Goal: Book appointment/travel/reservation

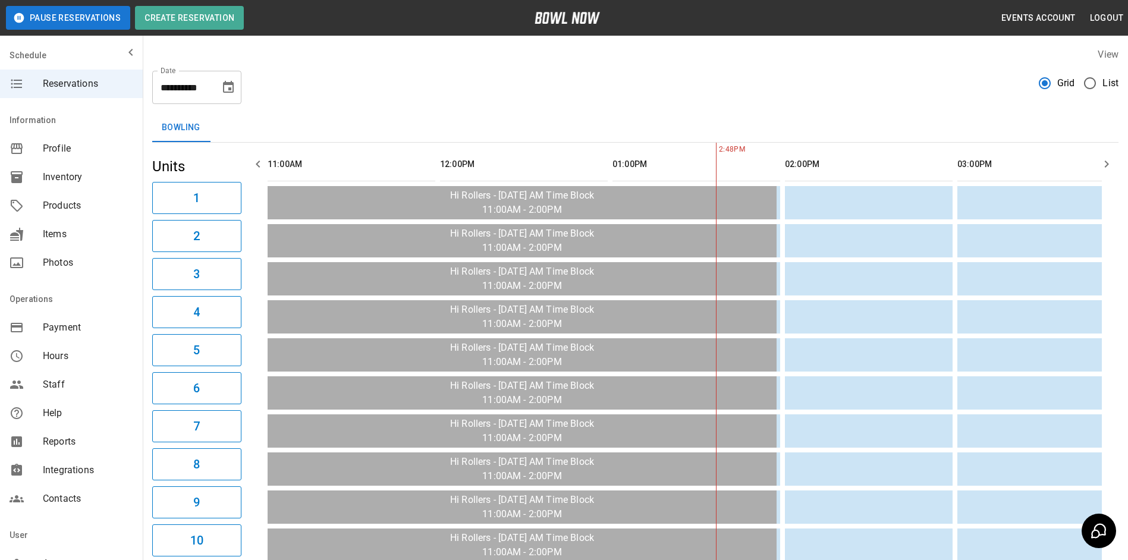
scroll to position [0, 517]
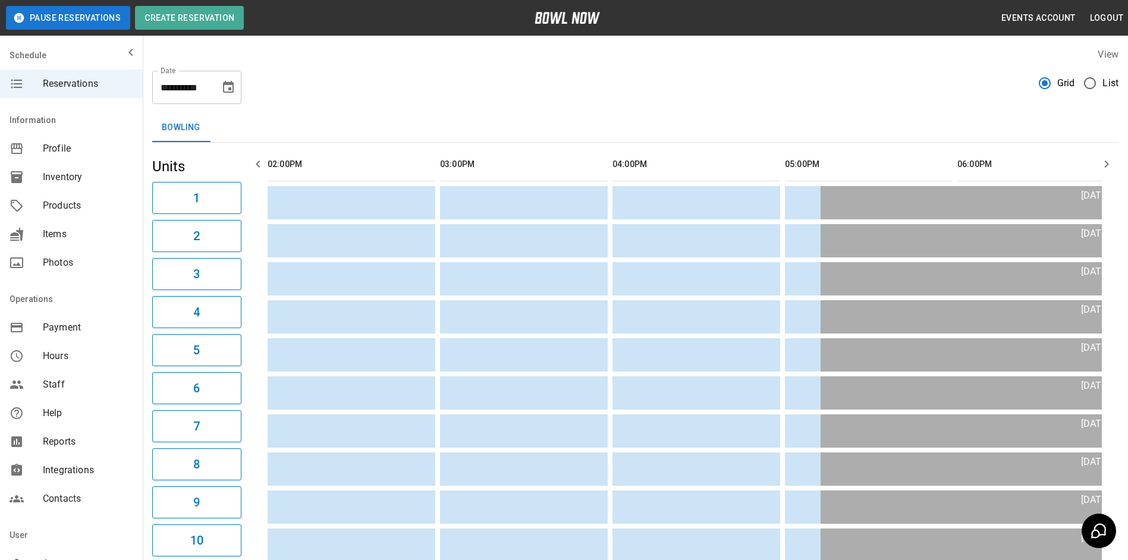
click at [231, 92] on icon "Choose date, selected date is Oct 1, 2025" at bounding box center [228, 87] width 11 height 12
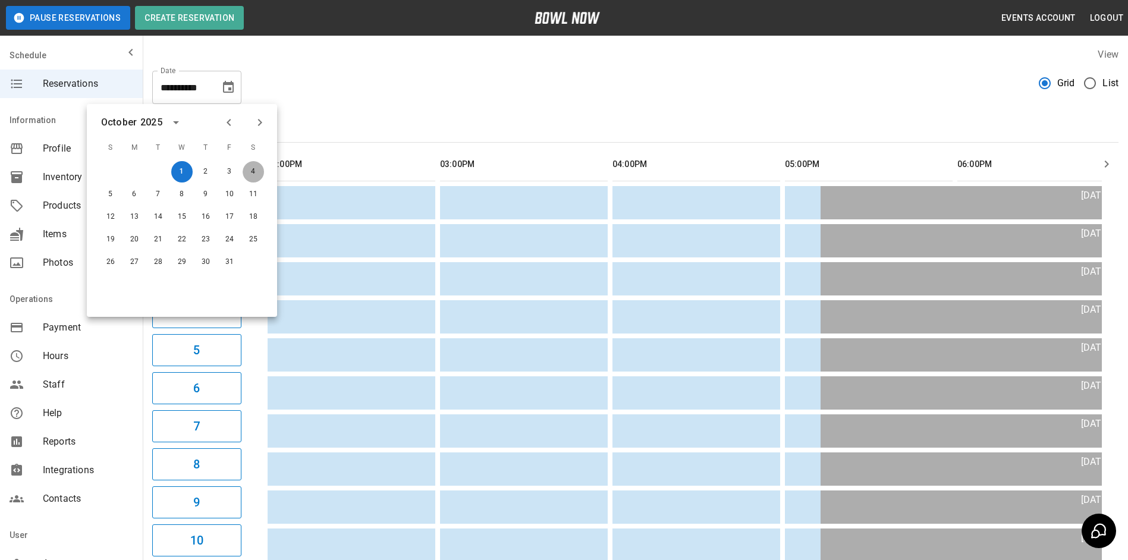
click at [254, 173] on button "4" at bounding box center [253, 171] width 21 height 21
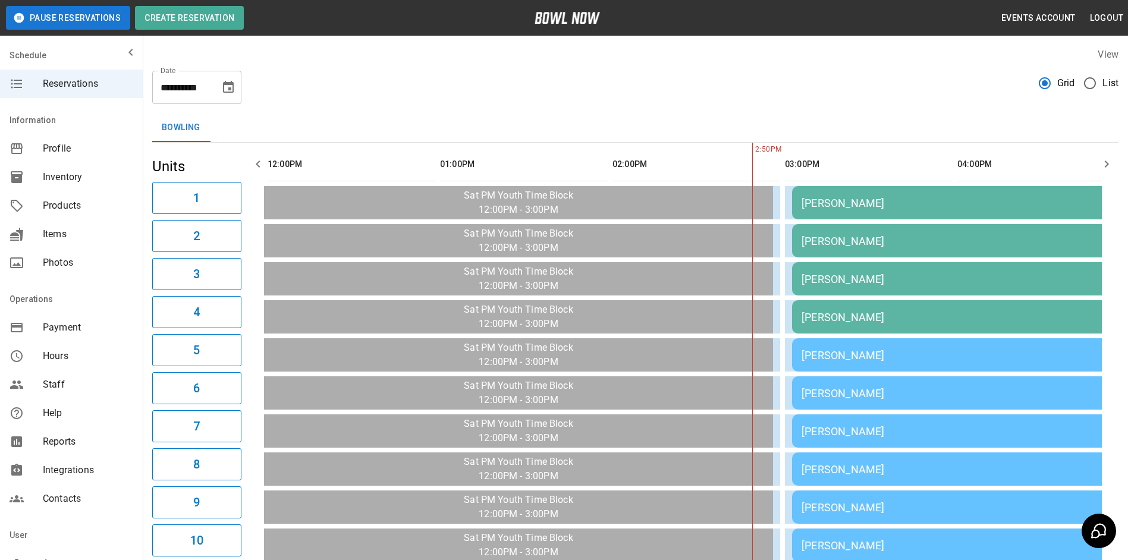
scroll to position [0, 862]
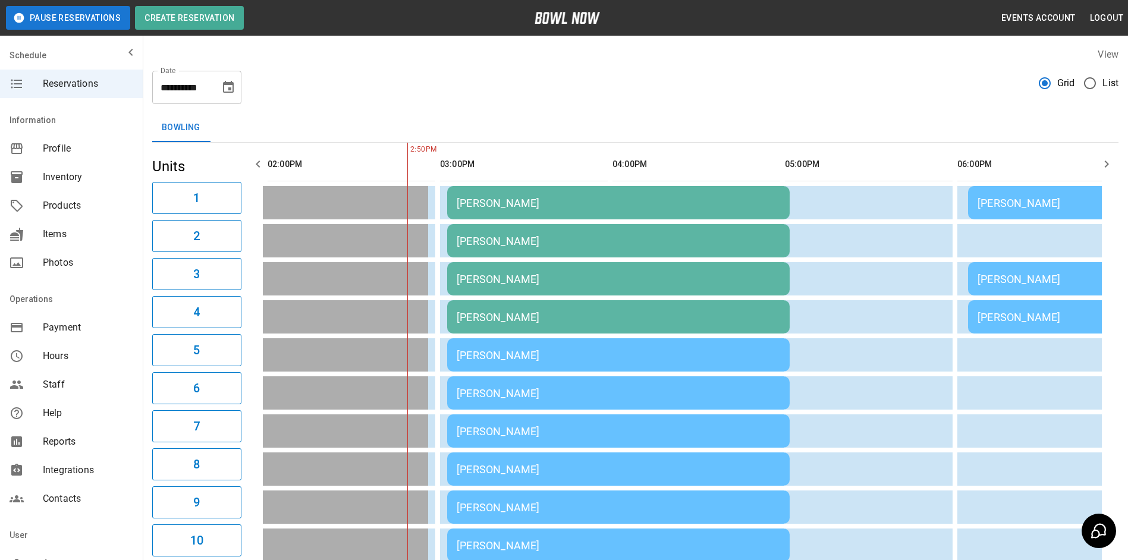
click at [1106, 163] on icon "button" at bounding box center [1107, 164] width 14 height 14
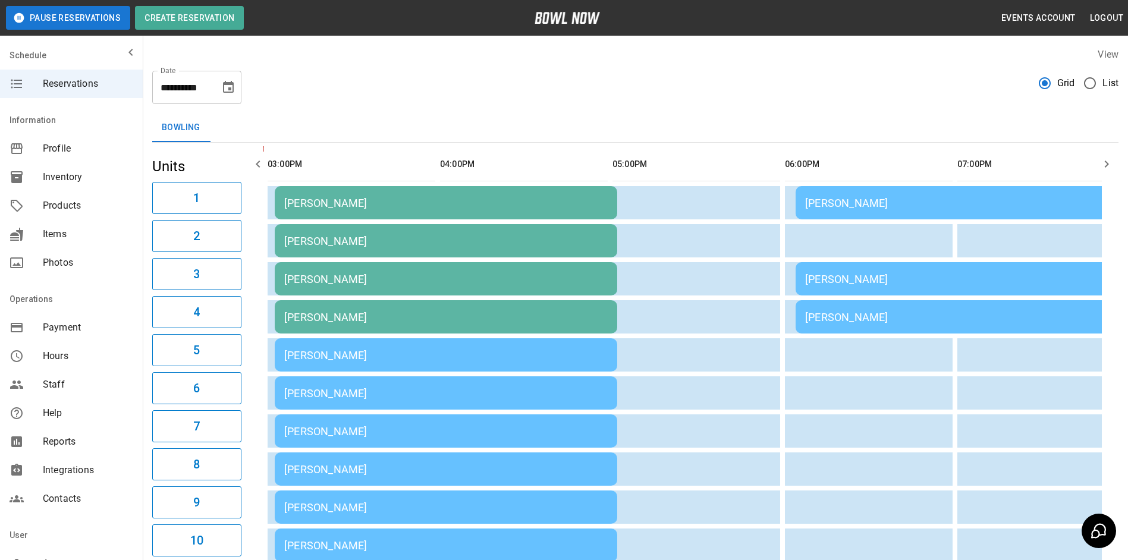
click at [1107, 161] on icon "button" at bounding box center [1107, 164] width 14 height 14
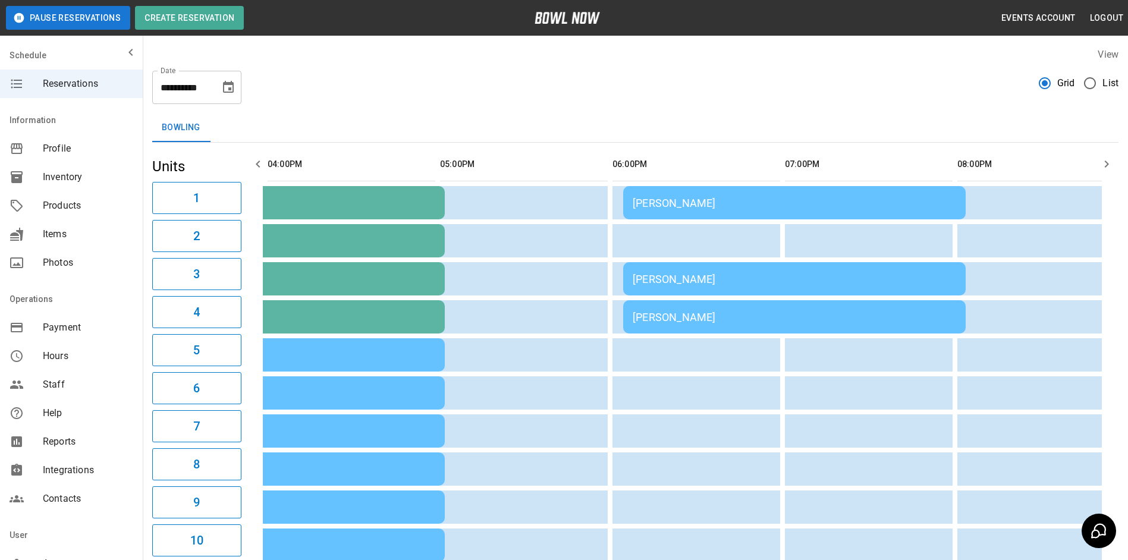
click at [1108, 160] on icon "button" at bounding box center [1107, 164] width 14 height 14
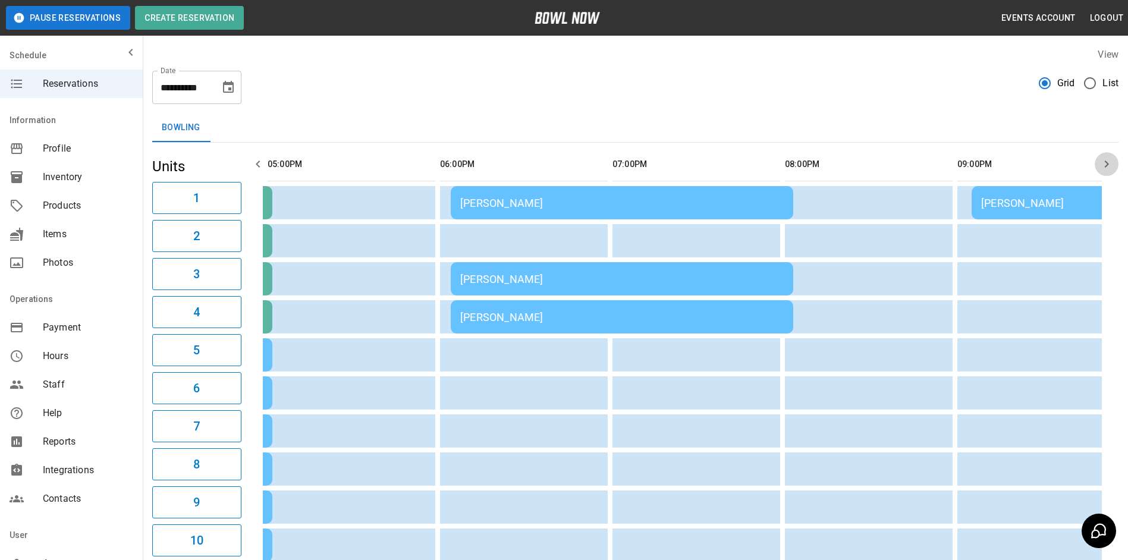
click at [1109, 159] on icon "button" at bounding box center [1107, 164] width 14 height 14
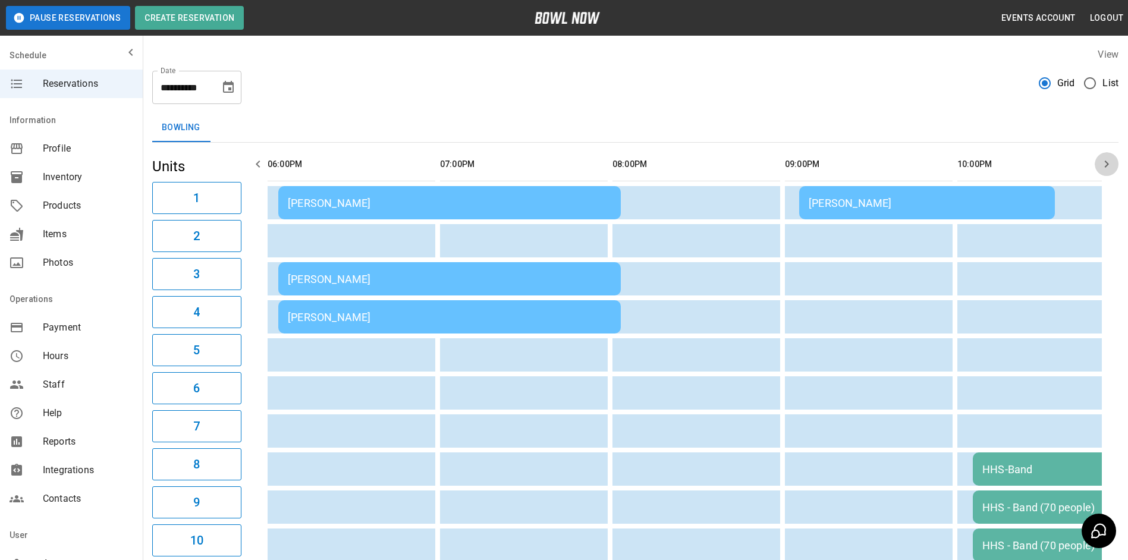
click at [1109, 159] on icon "button" at bounding box center [1107, 164] width 14 height 14
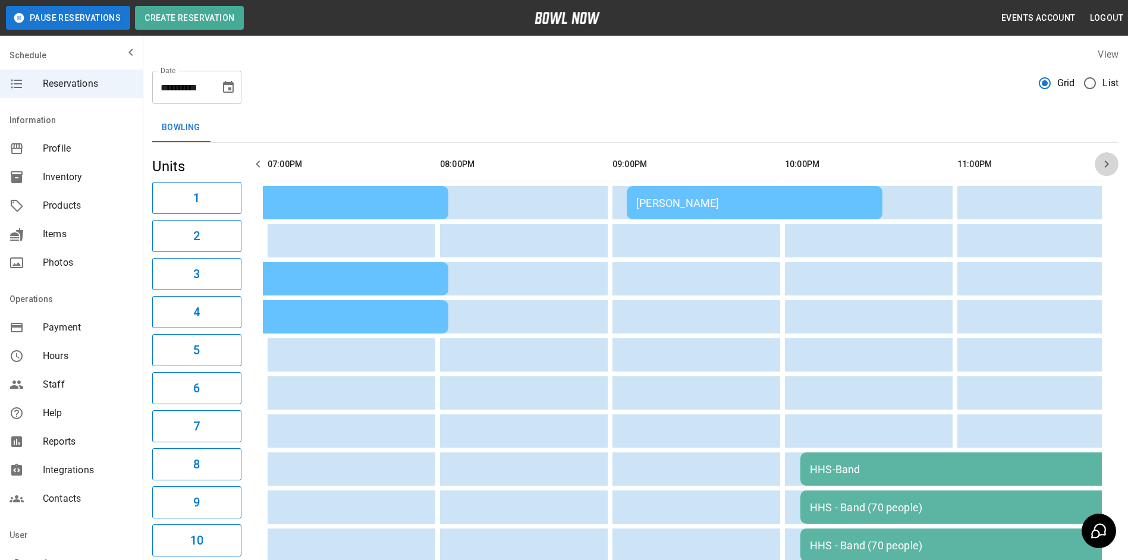
click at [1109, 159] on icon "button" at bounding box center [1107, 164] width 14 height 14
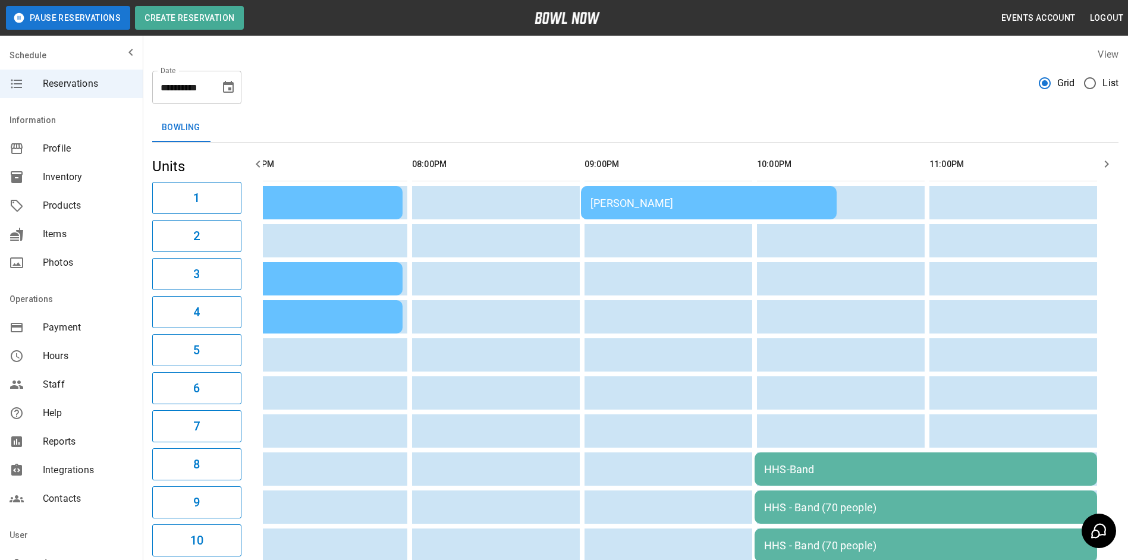
click at [1109, 159] on icon "button" at bounding box center [1107, 164] width 14 height 14
click at [221, 89] on button "Choose date, selected date is Oct 4, 2025" at bounding box center [228, 88] width 24 height 24
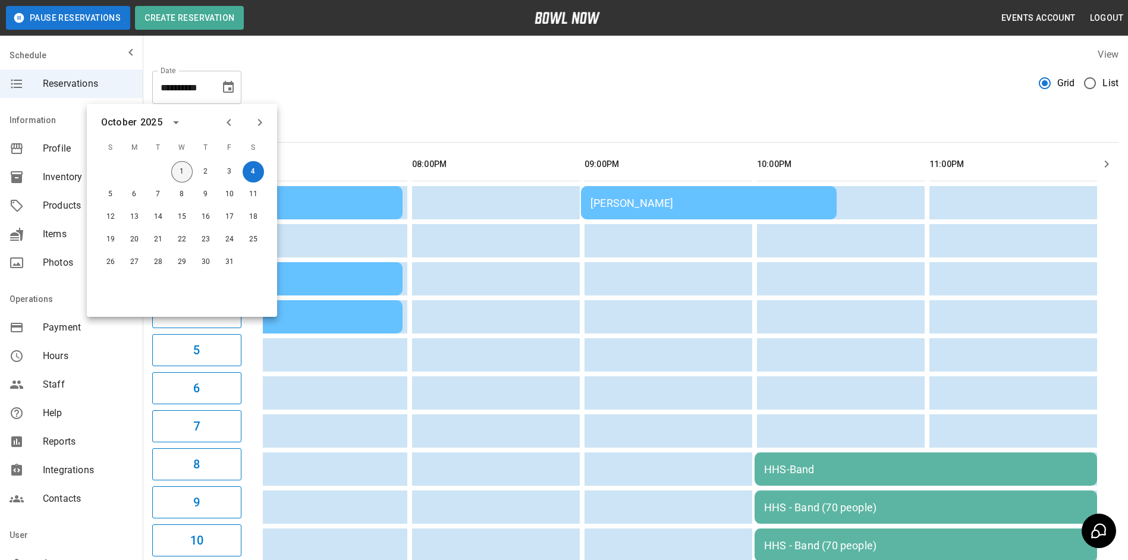
click at [179, 180] on button "1" at bounding box center [181, 171] width 21 height 21
type input "**********"
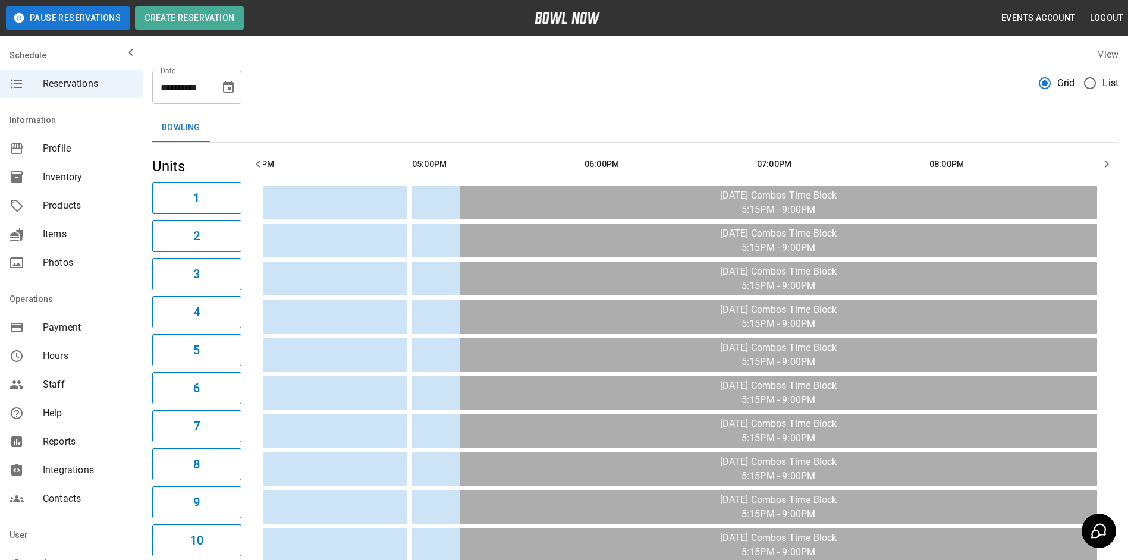
scroll to position [0, 517]
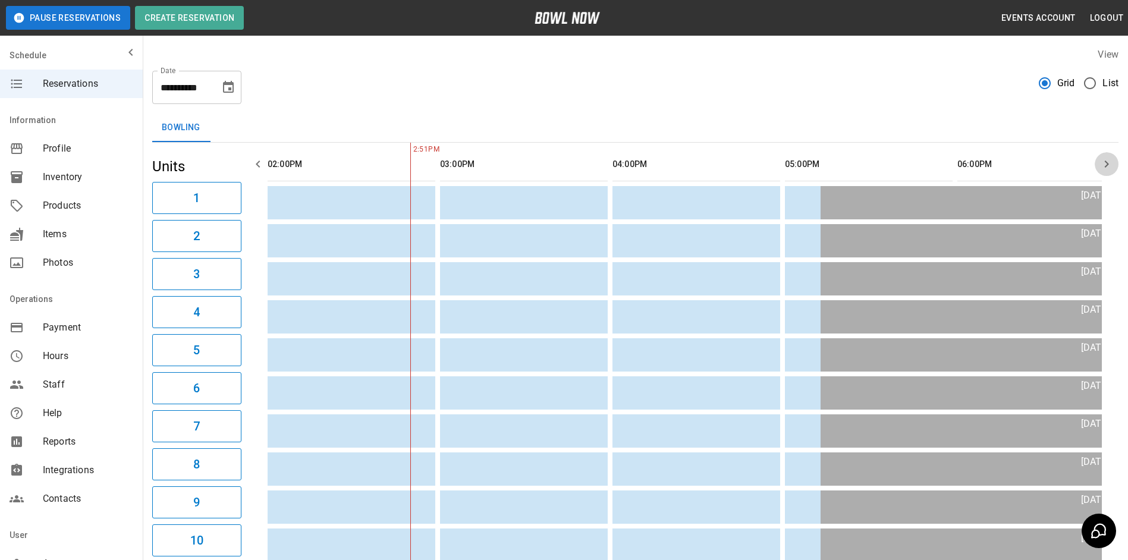
click at [1107, 170] on icon "button" at bounding box center [1107, 164] width 14 height 14
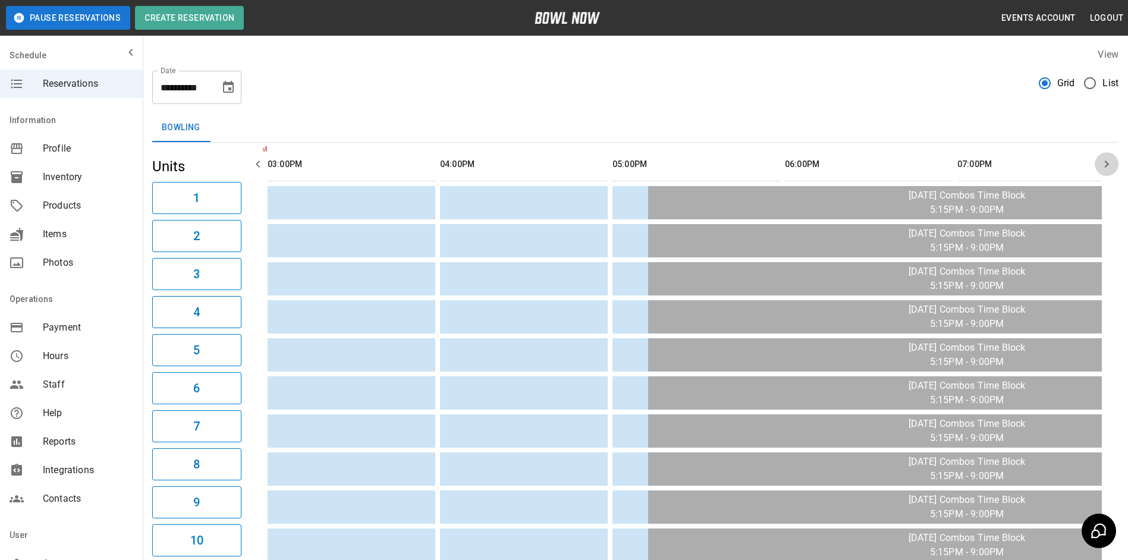
click at [1107, 170] on icon "button" at bounding box center [1107, 164] width 14 height 14
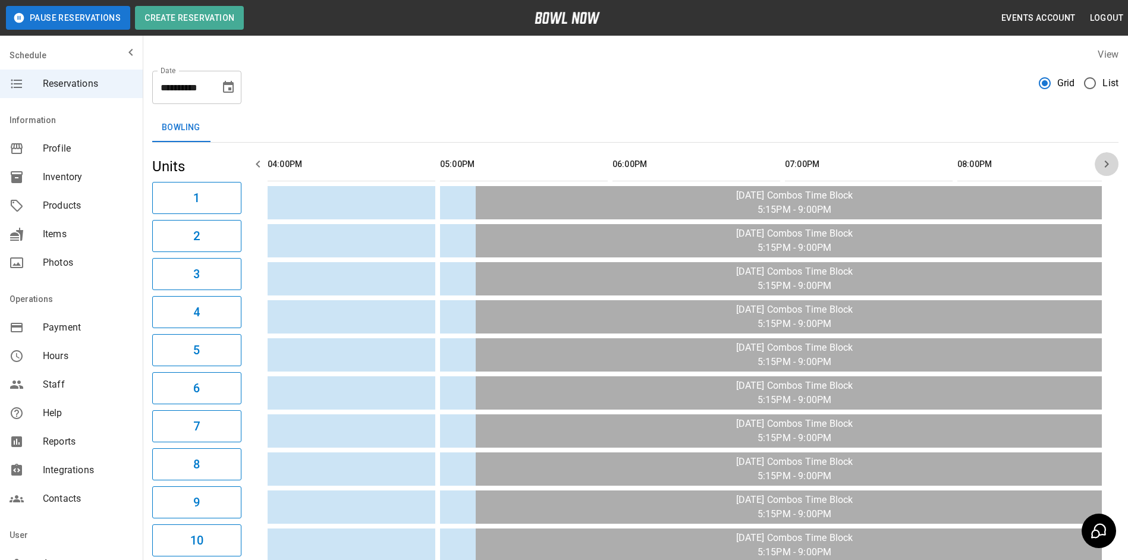
click at [1107, 169] on icon "button" at bounding box center [1107, 164] width 14 height 14
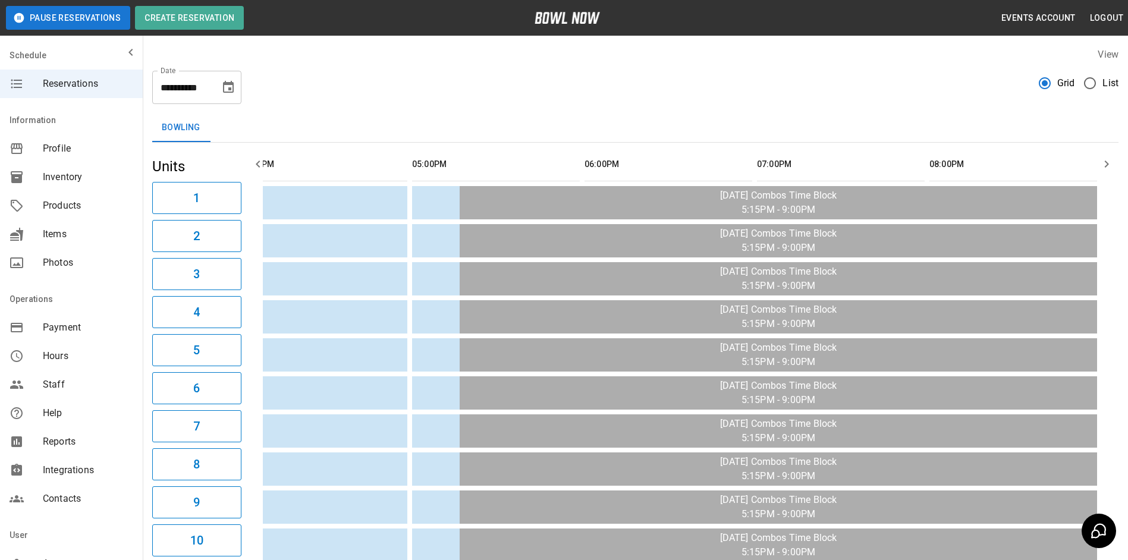
click at [1107, 169] on icon "button" at bounding box center [1107, 164] width 14 height 14
click at [1107, 170] on icon "button" at bounding box center [1107, 164] width 14 height 14
click at [228, 90] on icon "Choose date, selected date is Oct 1, 2025" at bounding box center [228, 87] width 14 height 14
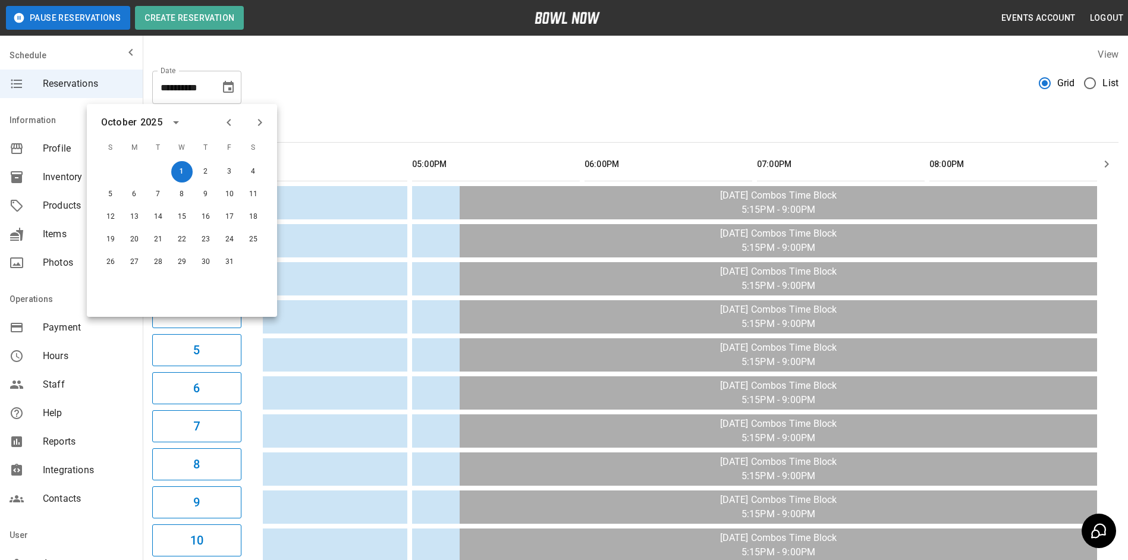
click at [343, 113] on div "**********" at bounding box center [636, 535] width 986 height 995
drag, startPoint x: 329, startPoint y: 65, endPoint x: 313, endPoint y: 64, distance: 16.1
click at [318, 64] on div "**********" at bounding box center [635, 82] width 967 height 43
